Goal: Information Seeking & Learning: Learn about a topic

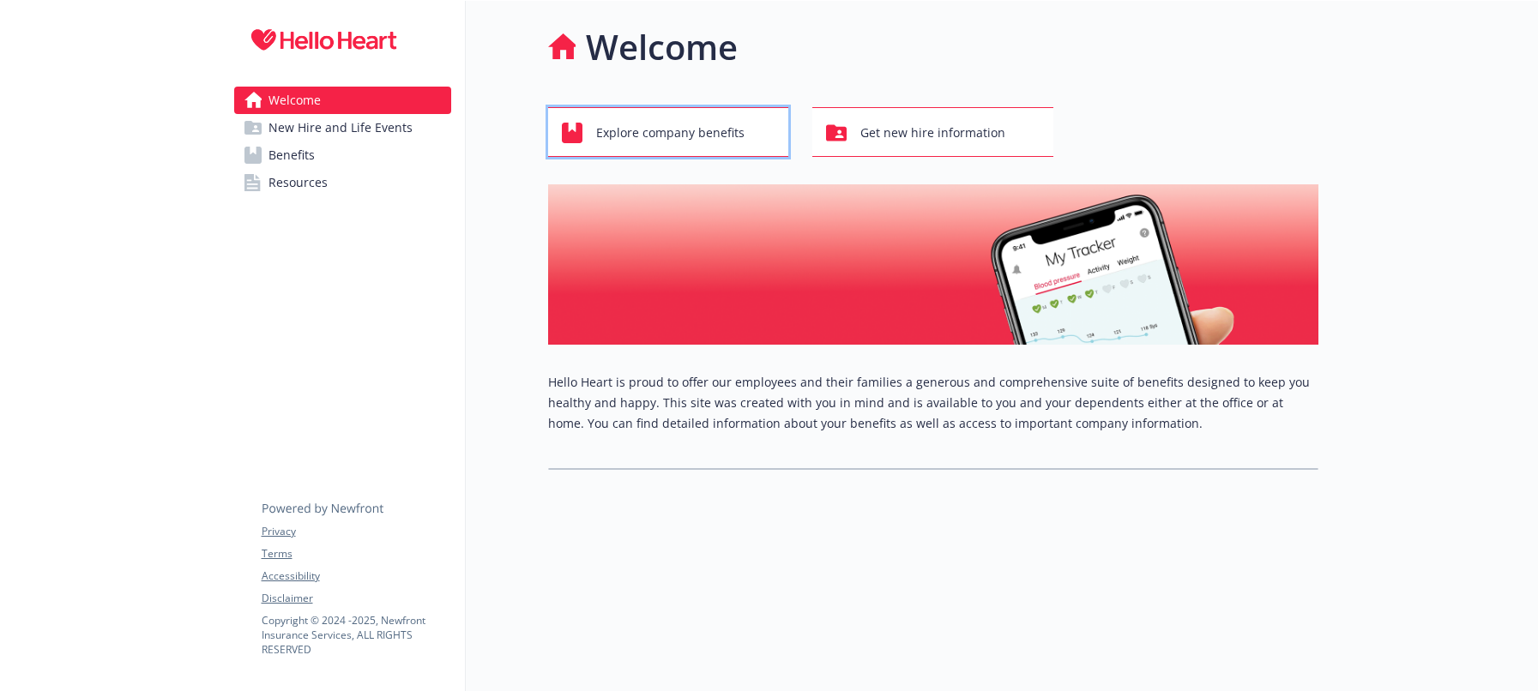
click at [693, 127] on span "Explore company benefits" at bounding box center [670, 133] width 148 height 33
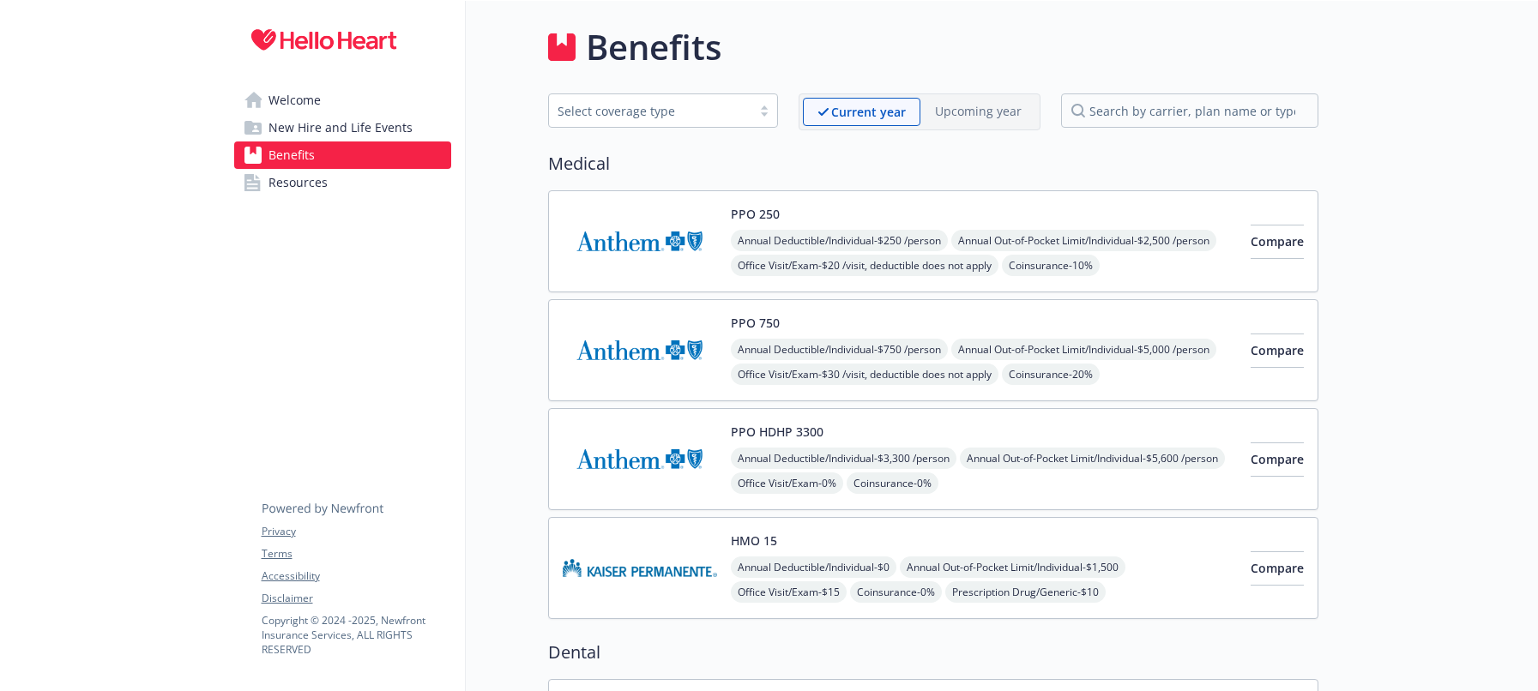
click at [361, 182] on link "Resources" at bounding box center [342, 182] width 217 height 27
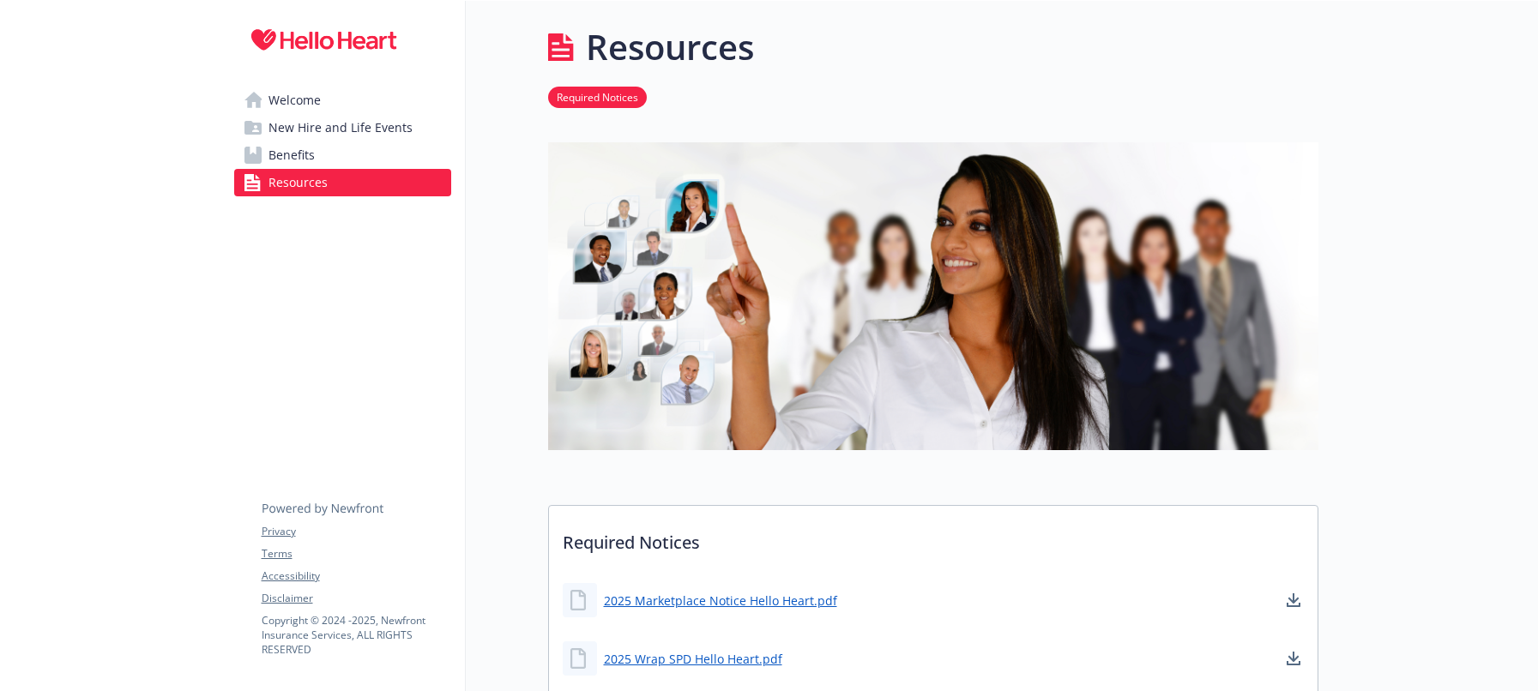
click at [379, 119] on span "New Hire and Life Events" at bounding box center [340, 127] width 144 height 27
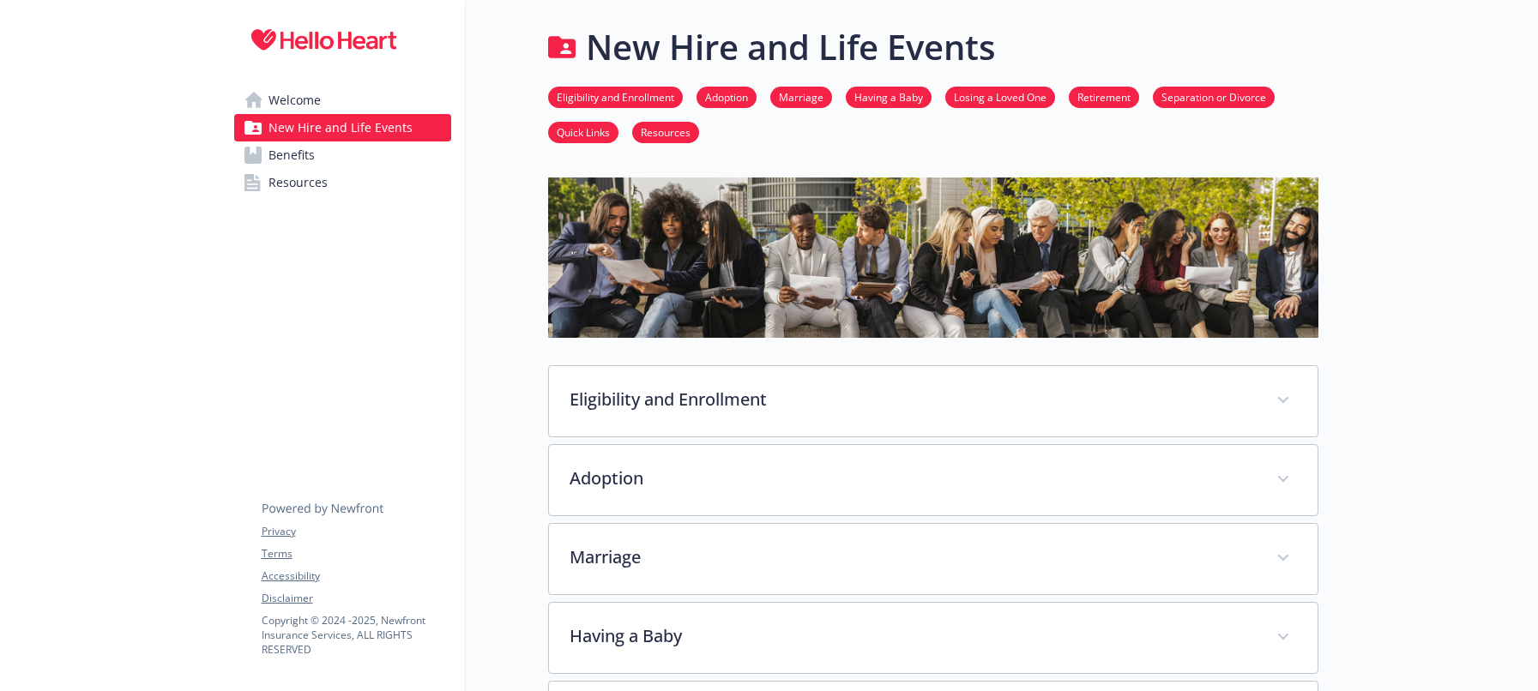
click at [579, 133] on link "Quick Links" at bounding box center [583, 131] width 70 height 16
click at [364, 148] on link "Benefits" at bounding box center [342, 155] width 217 height 27
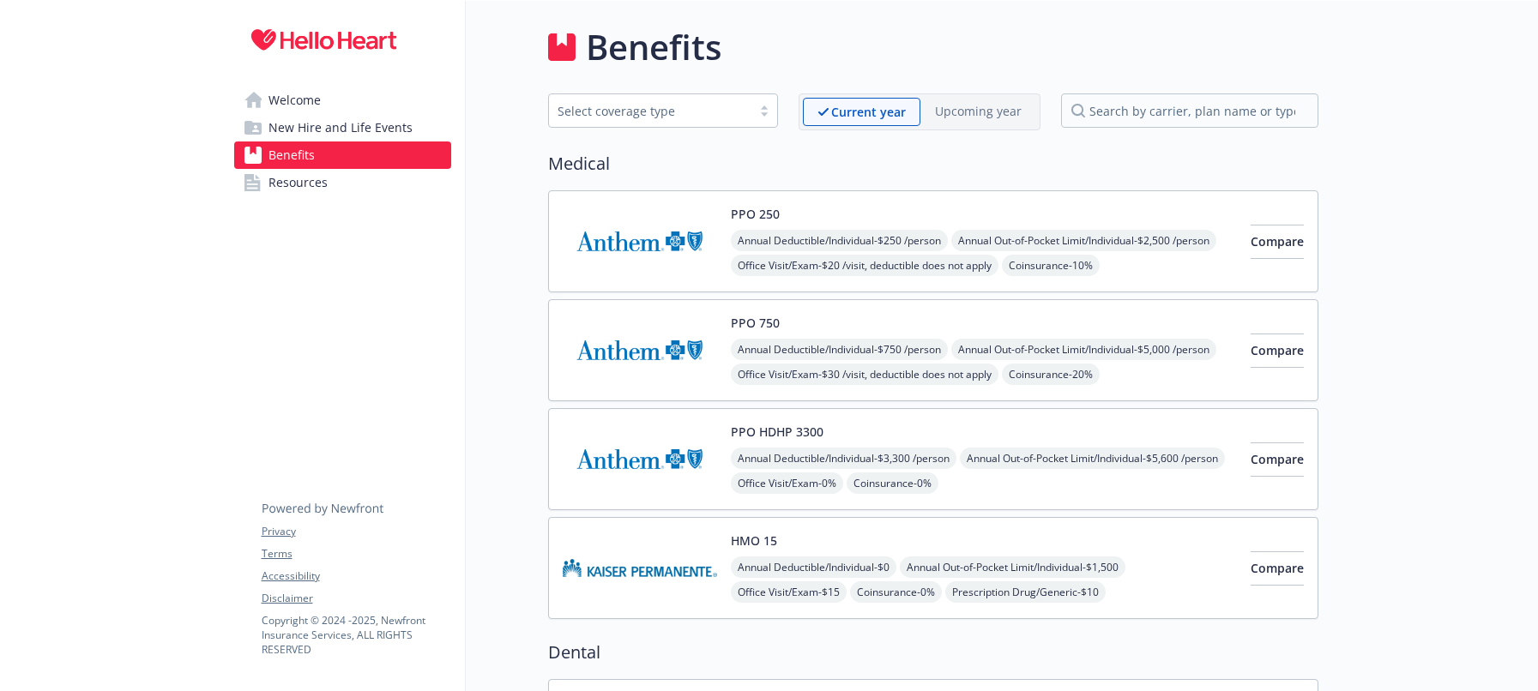
click at [372, 91] on link "Welcome" at bounding box center [342, 100] width 217 height 27
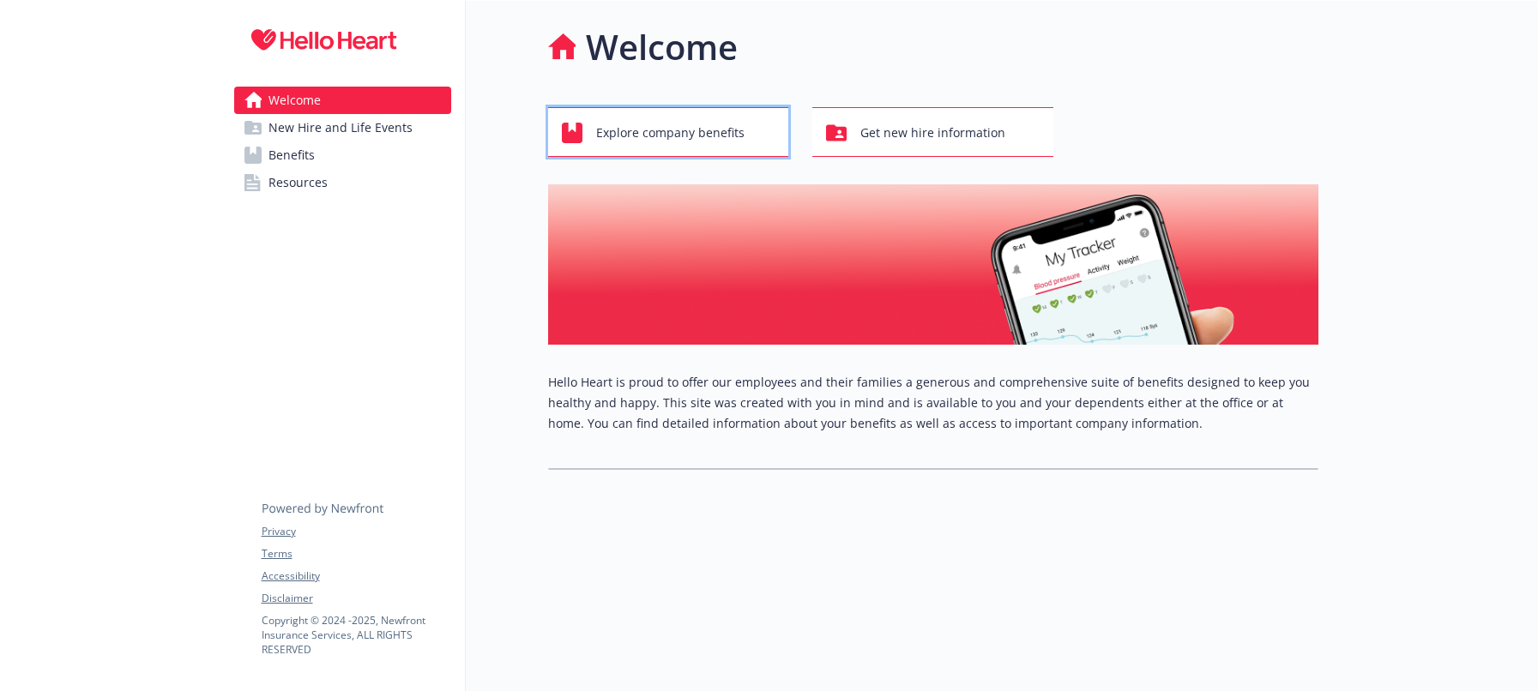
click at [713, 142] on span "Explore company benefits" at bounding box center [670, 133] width 148 height 33
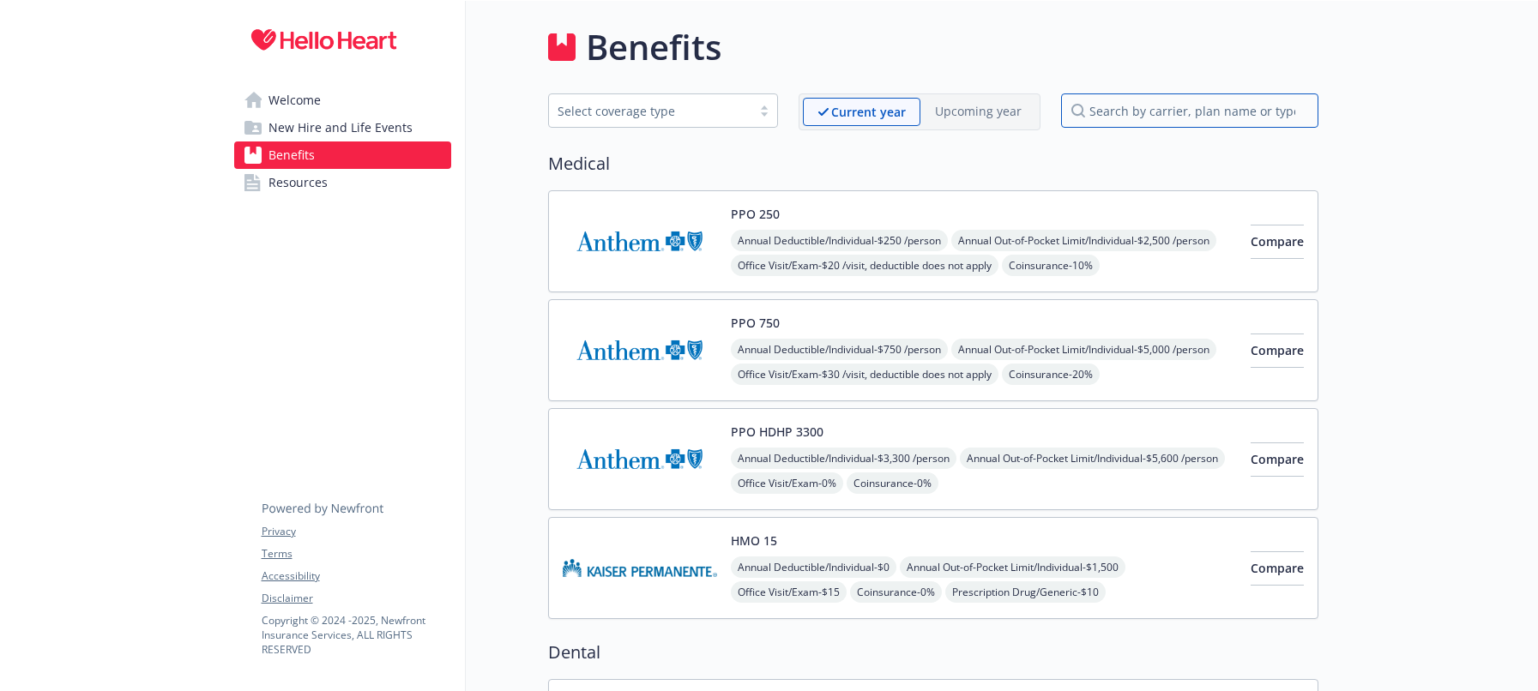
click at [1163, 111] on input "search by carrier, plan name or type" at bounding box center [1189, 110] width 257 height 34
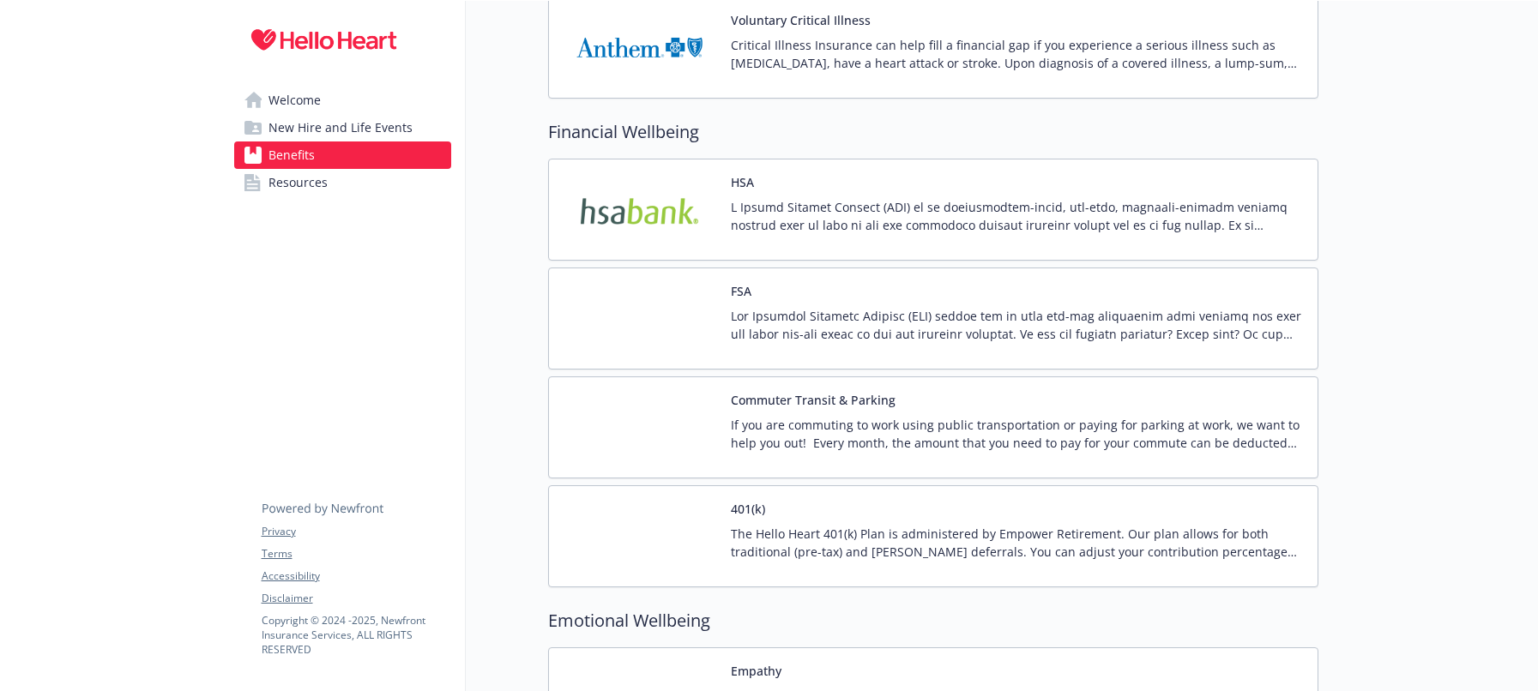
scroll to position [1887, 13]
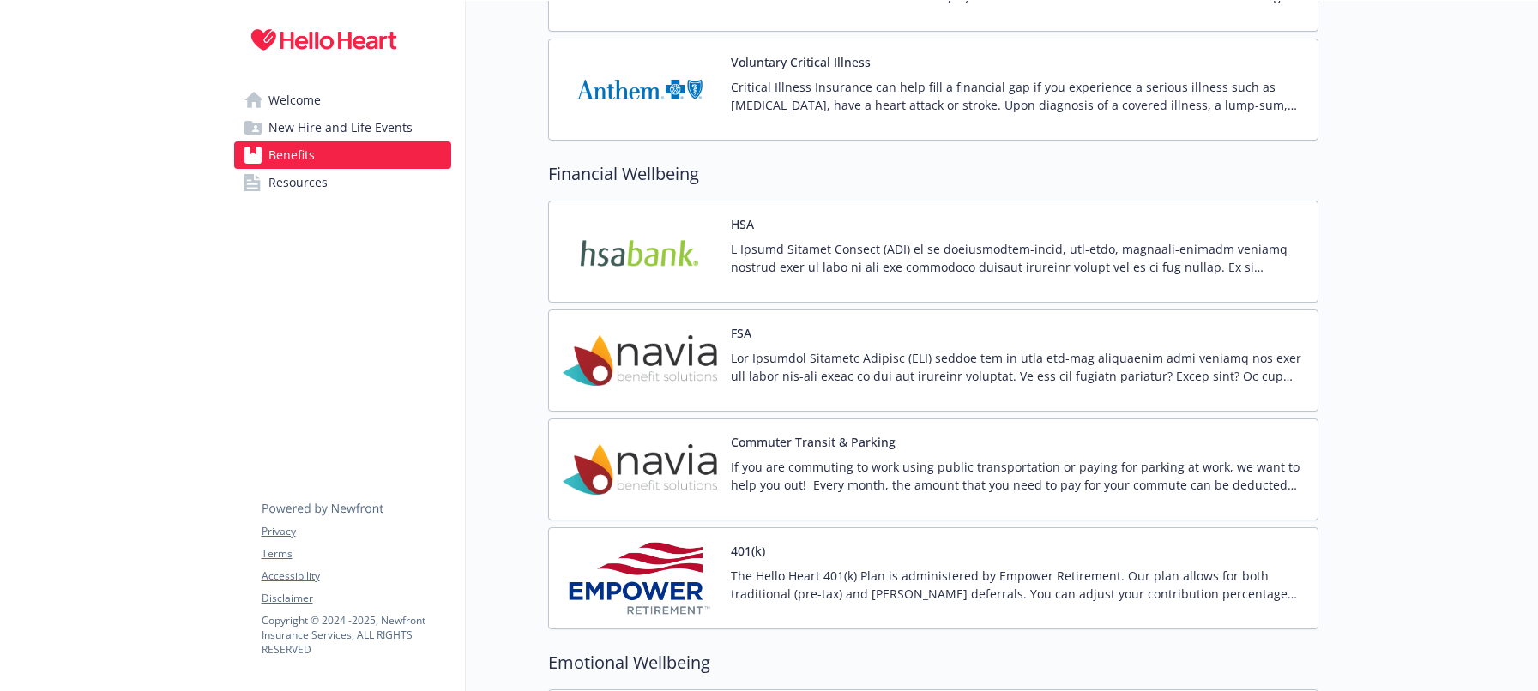
click at [810, 573] on p "The Hello Heart 401(k) Plan is administered by Empower Retirement. Our plan all…" at bounding box center [1017, 585] width 573 height 36
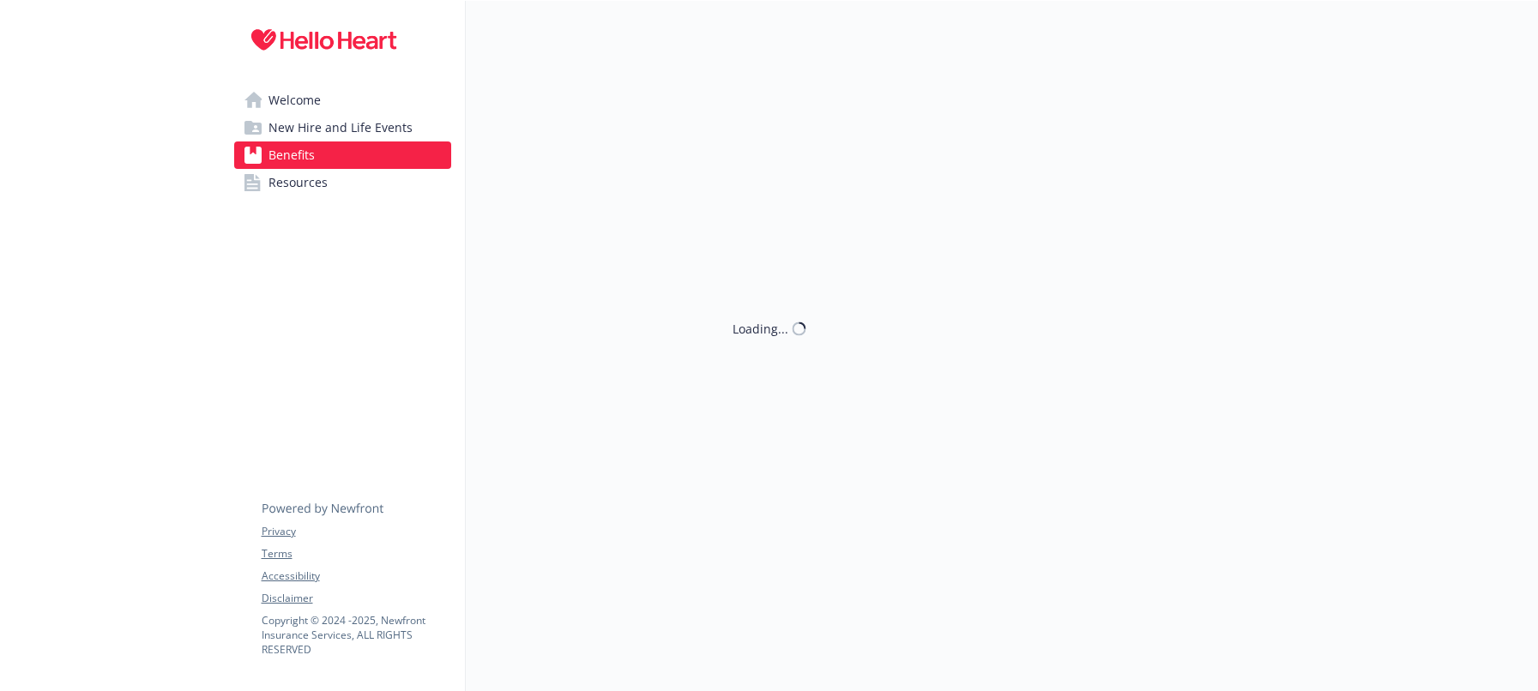
scroll to position [1887, 13]
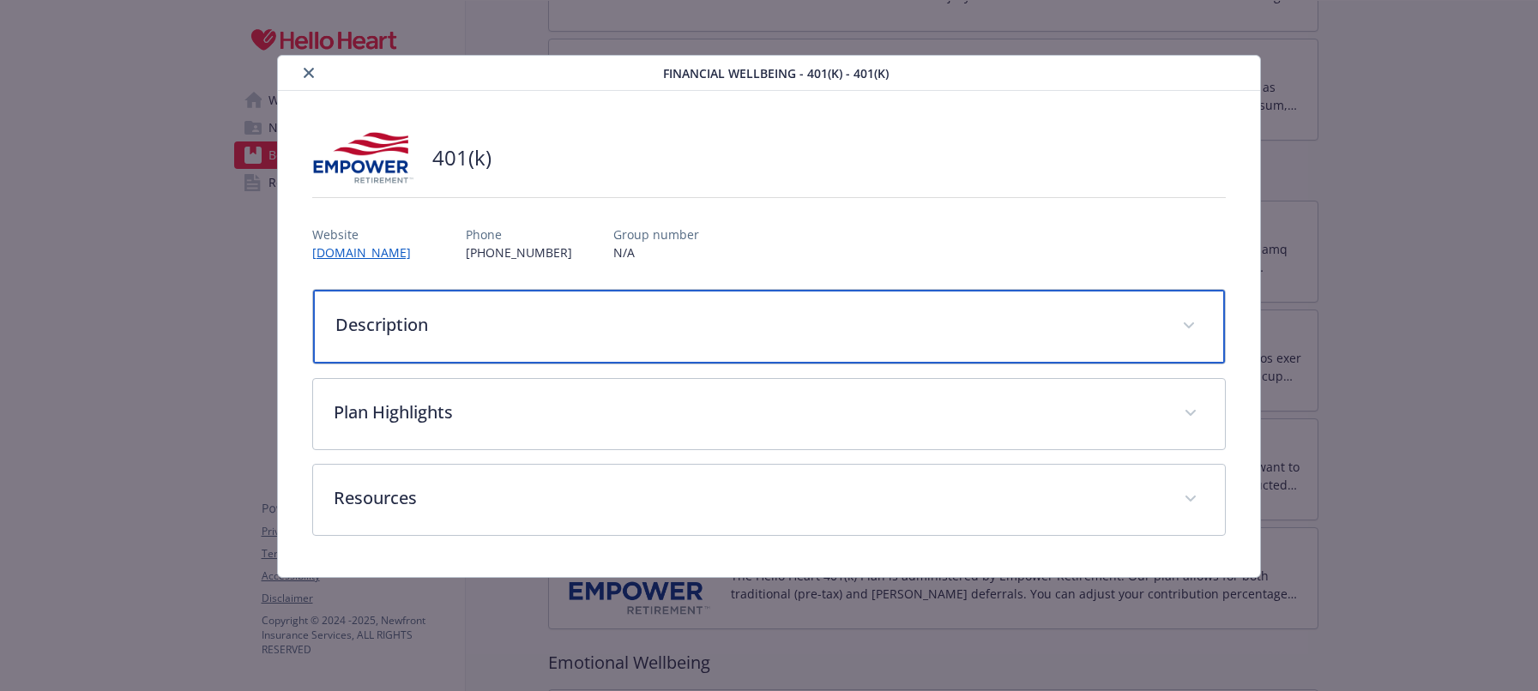
click at [738, 340] on div "Description" at bounding box center [769, 327] width 912 height 74
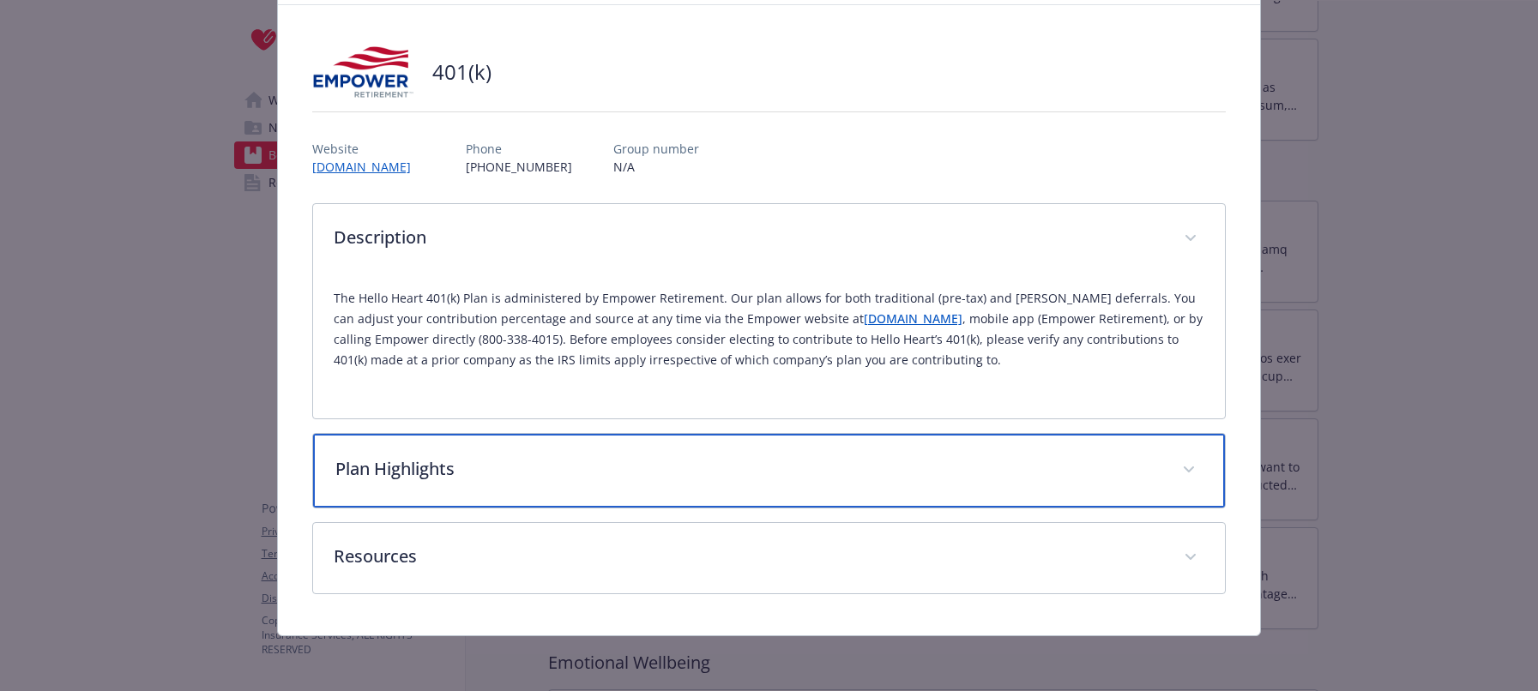
click at [644, 485] on div "Plan Highlights" at bounding box center [769, 471] width 912 height 74
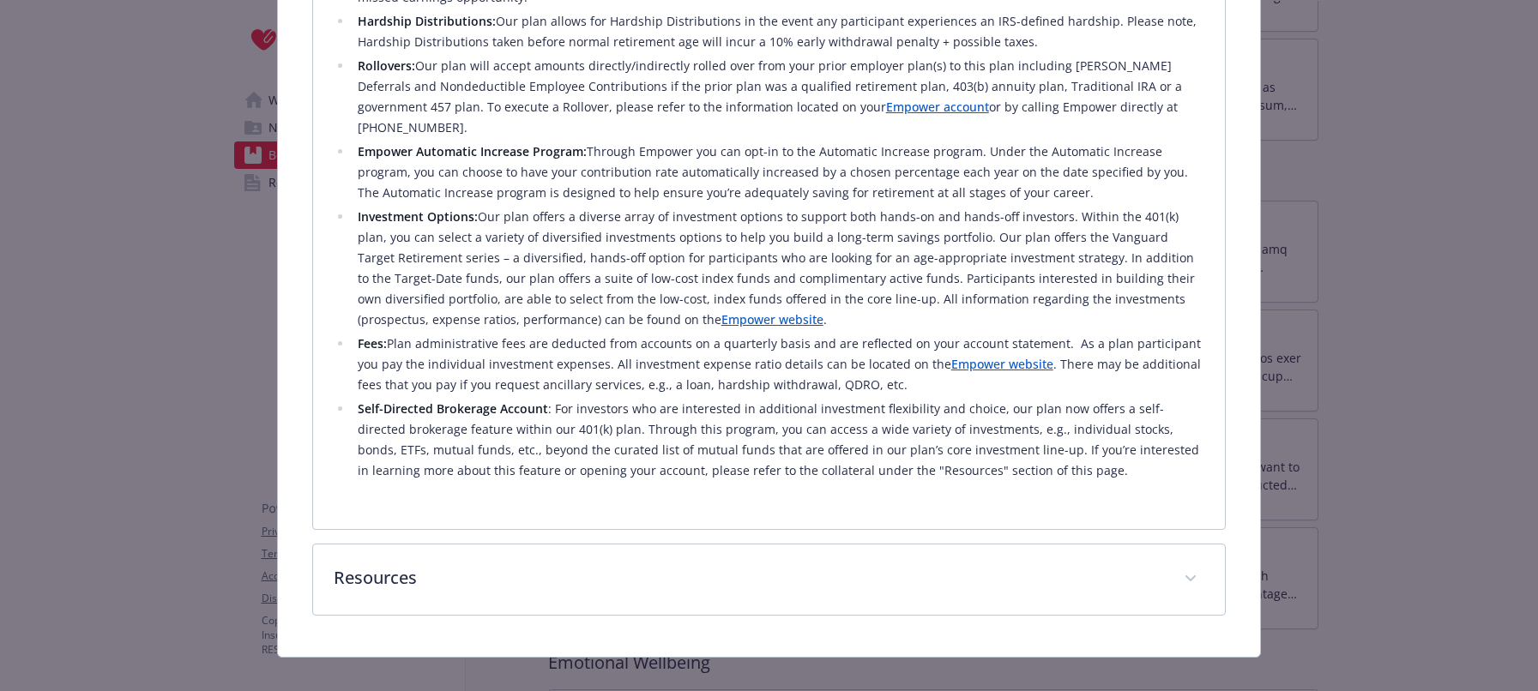
scroll to position [950, 0]
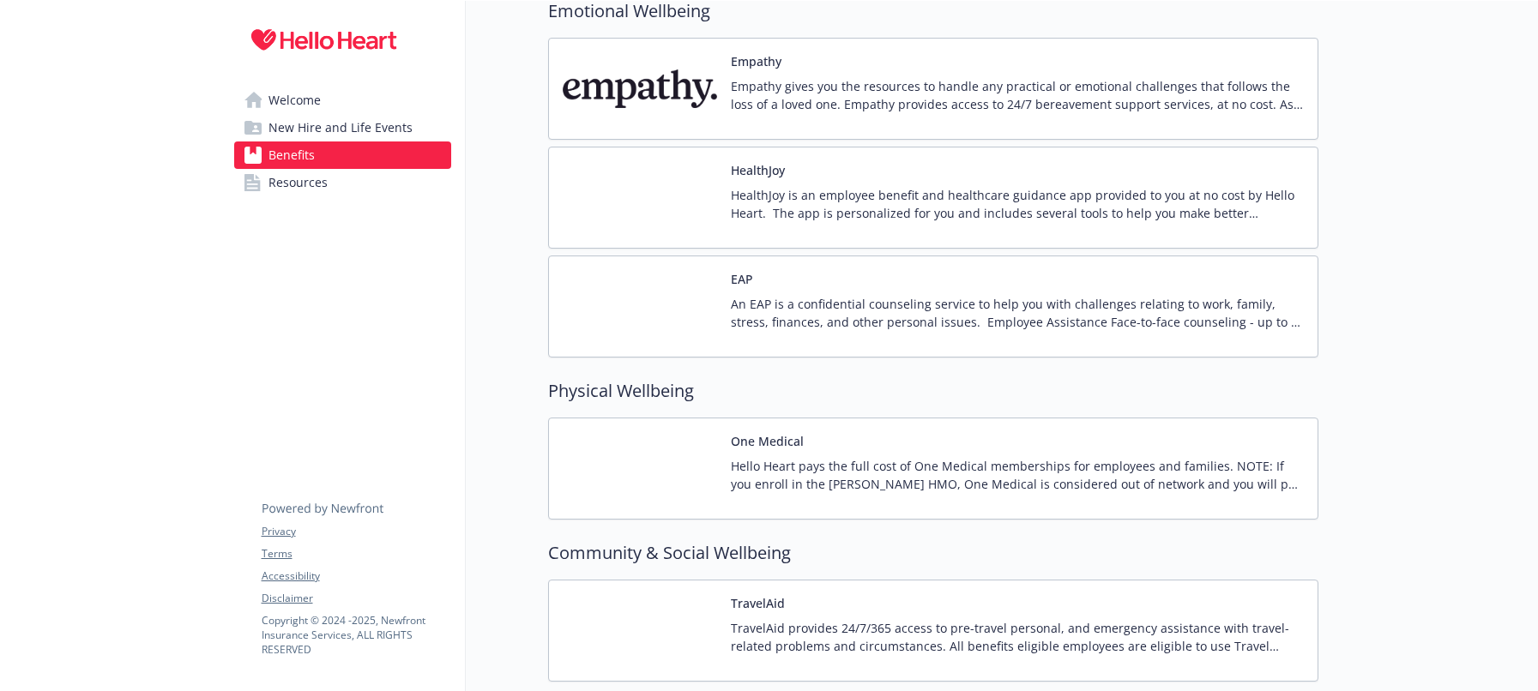
scroll to position [2665, 13]
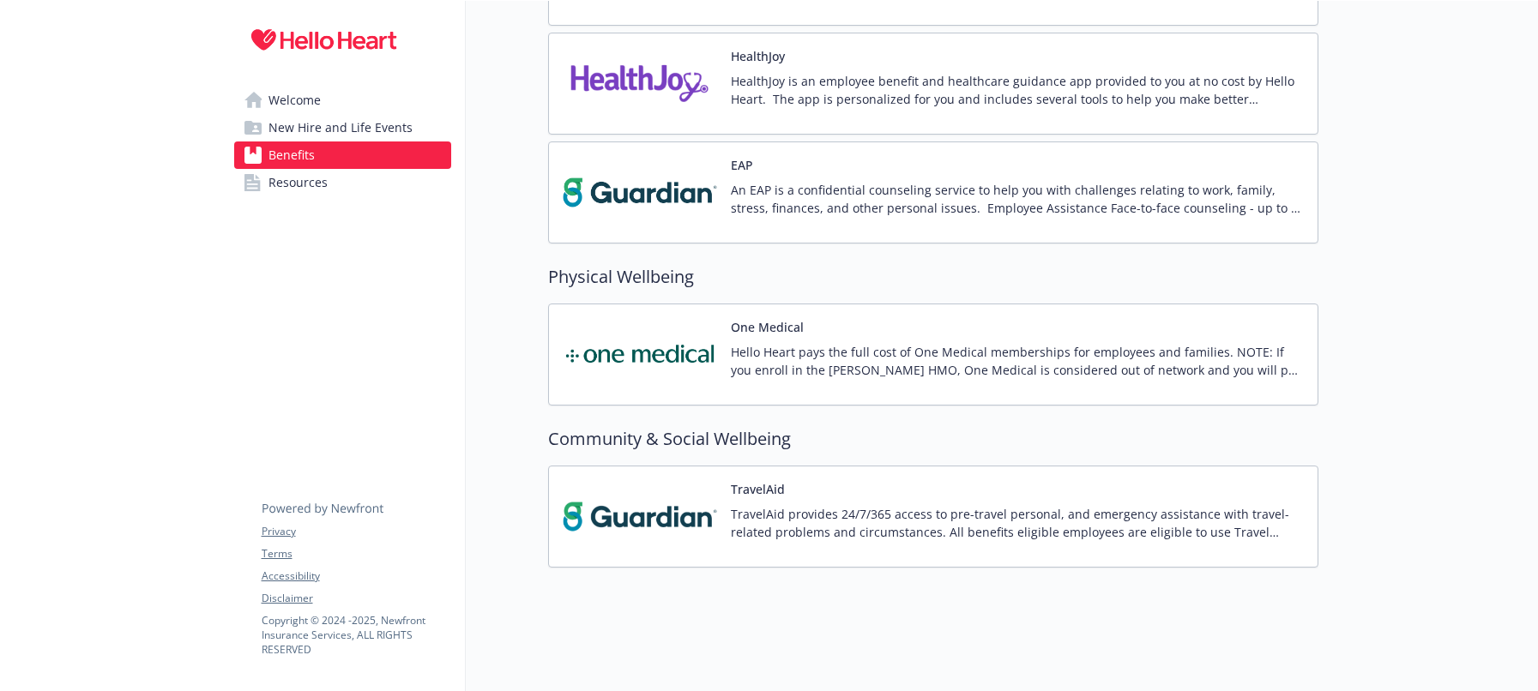
click at [359, 185] on link "Resources" at bounding box center [342, 182] width 217 height 27
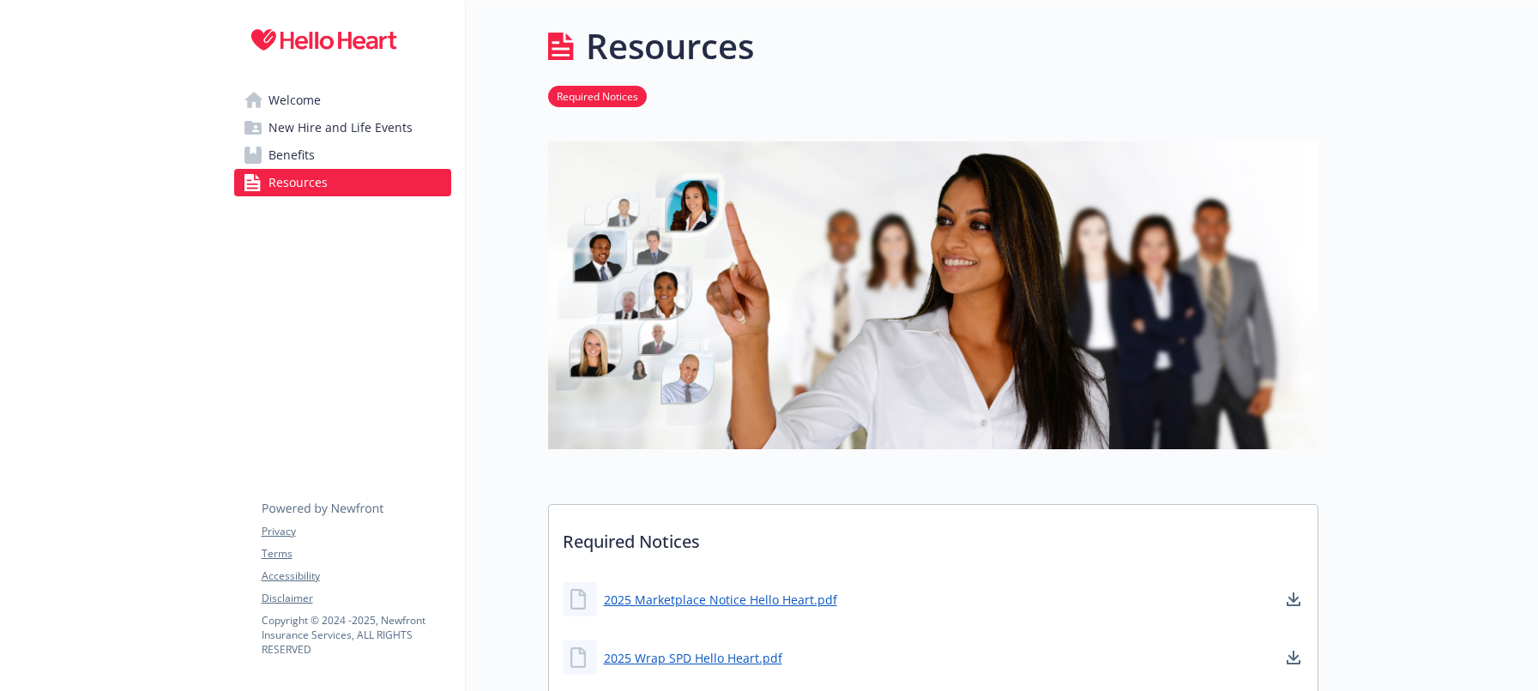
scroll to position [0, 13]
click at [1385, 178] on div at bounding box center [1428, 696] width 220 height 1391
